Goal: Transaction & Acquisition: Purchase product/service

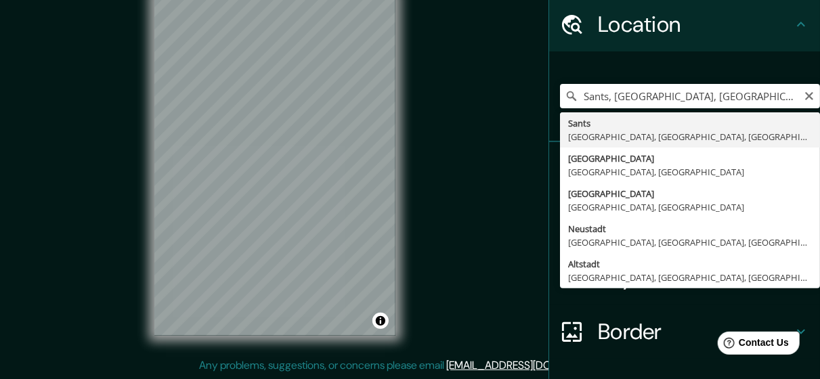
scroll to position [68, 0]
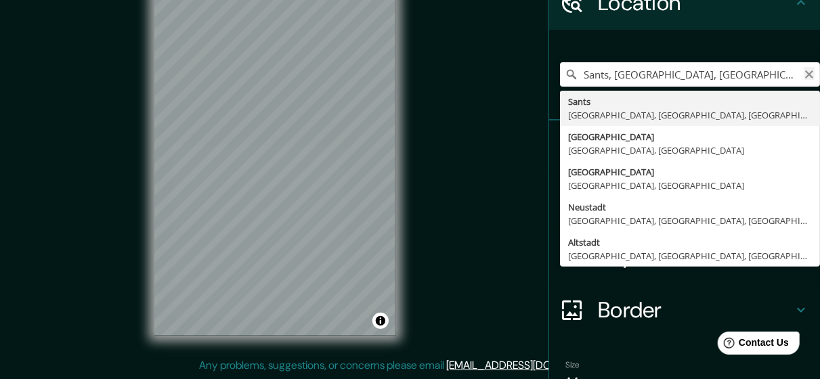
click at [804, 73] on icon "Clear" at bounding box center [809, 74] width 11 height 11
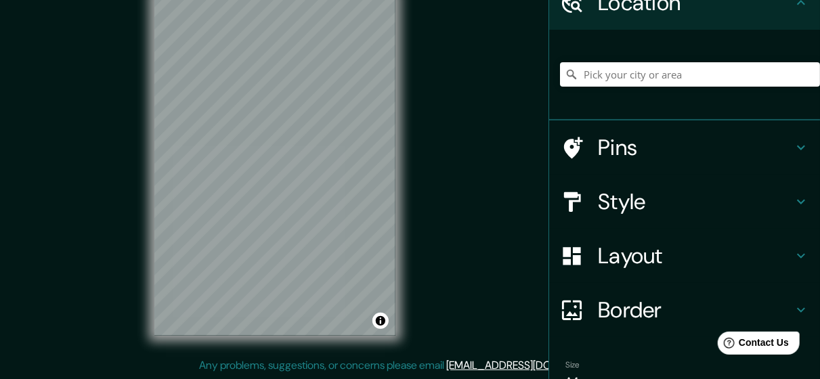
click at [642, 204] on h4 "Style" at bounding box center [695, 201] width 195 height 27
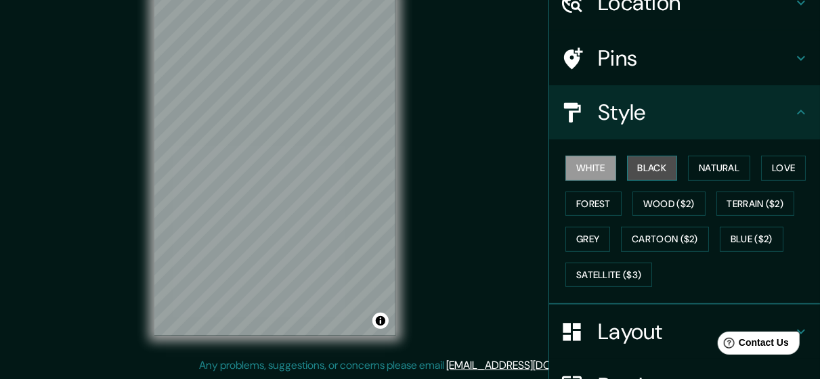
click at [652, 161] on button "Black" at bounding box center [652, 168] width 51 height 25
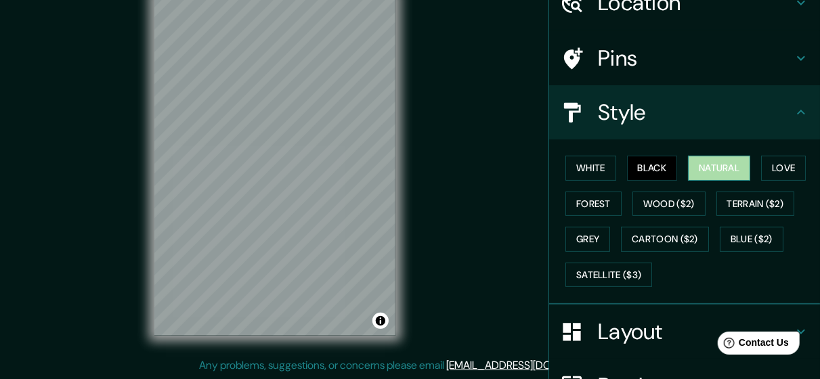
click at [694, 167] on button "Natural" at bounding box center [719, 168] width 62 height 25
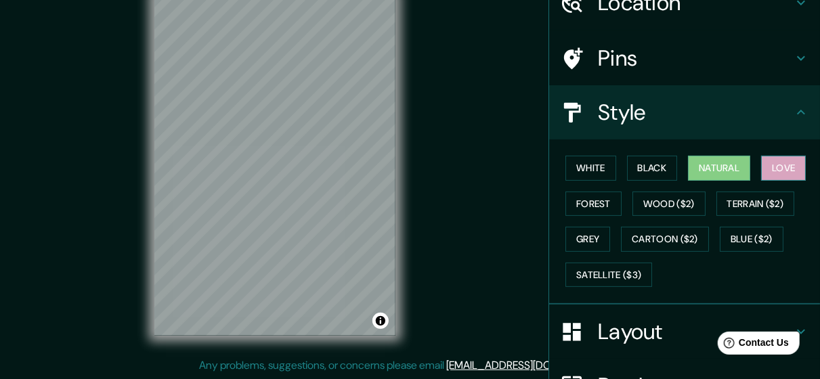
click at [775, 166] on button "Love" at bounding box center [784, 168] width 45 height 25
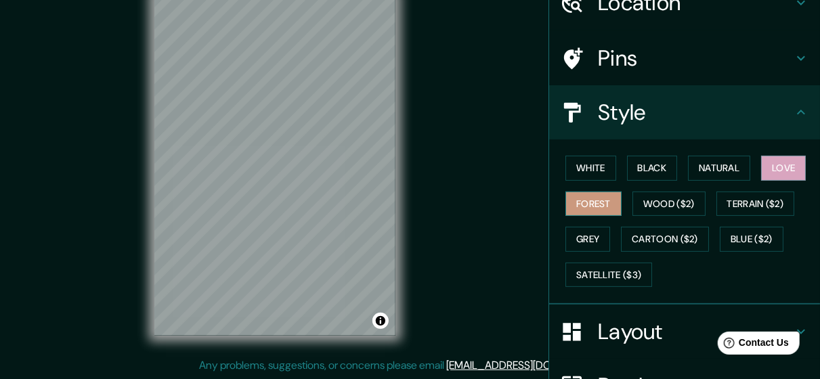
click at [579, 197] on button "Forest" at bounding box center [594, 204] width 56 height 25
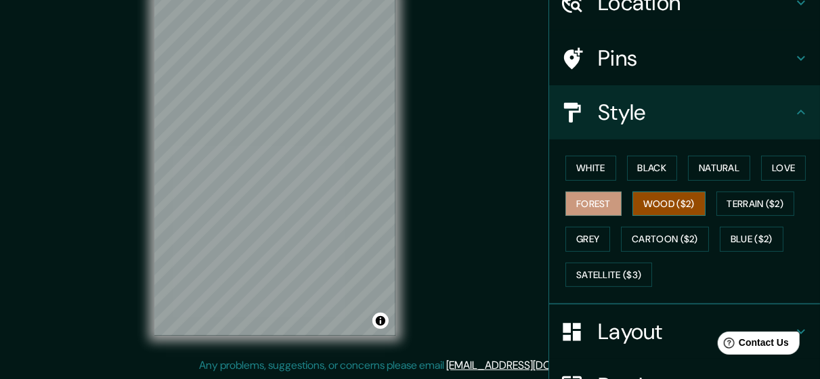
click at [658, 205] on button "Wood ($2)" at bounding box center [669, 204] width 73 height 25
click at [575, 201] on button "Forest" at bounding box center [594, 204] width 56 height 25
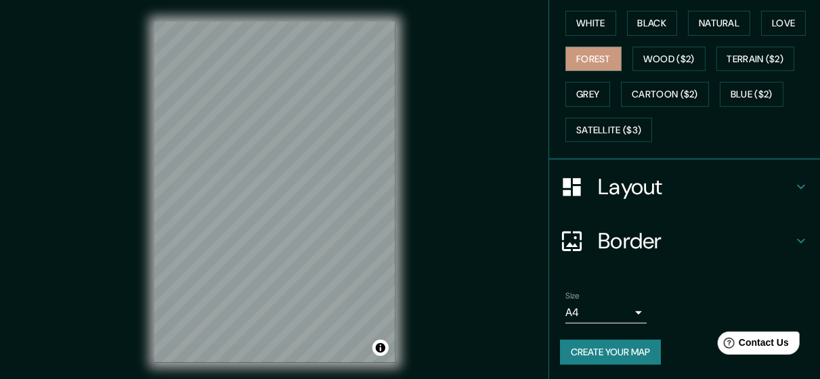
scroll to position [77, 0]
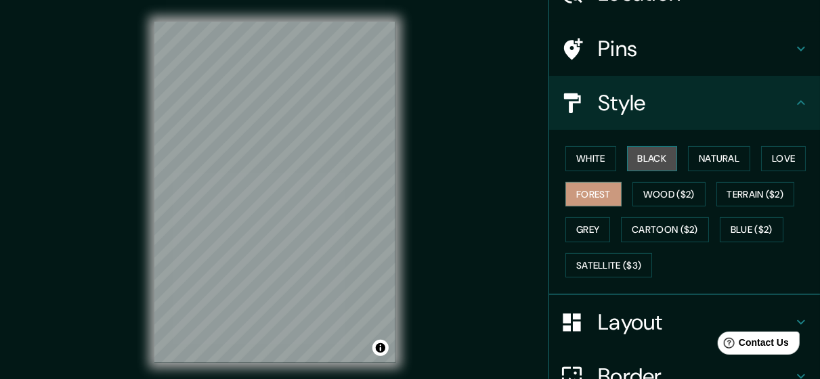
click at [638, 169] on button "Black" at bounding box center [652, 158] width 51 height 25
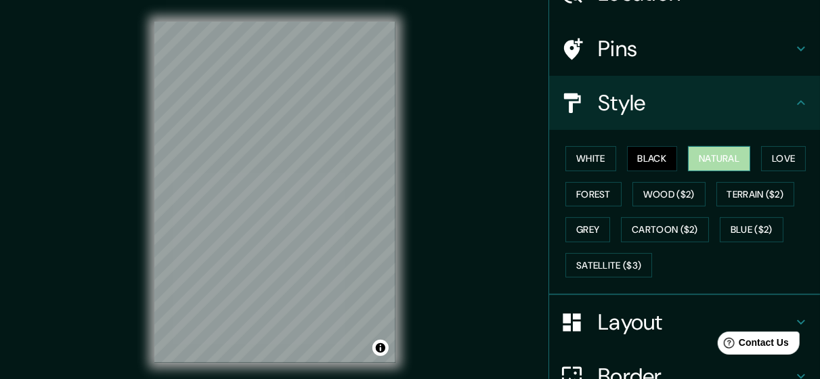
click at [701, 151] on button "Natural" at bounding box center [719, 158] width 62 height 25
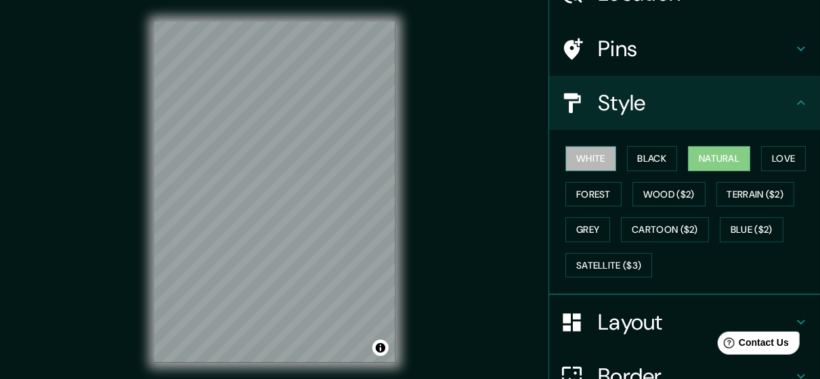
click at [586, 164] on button "White" at bounding box center [591, 158] width 51 height 25
